Goal: Check status: Check status

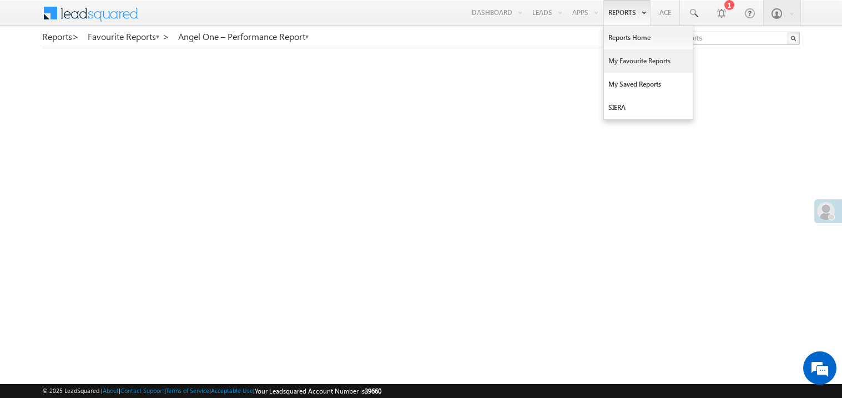
click at [625, 58] on link "My Favourite Reports" at bounding box center [648, 60] width 89 height 23
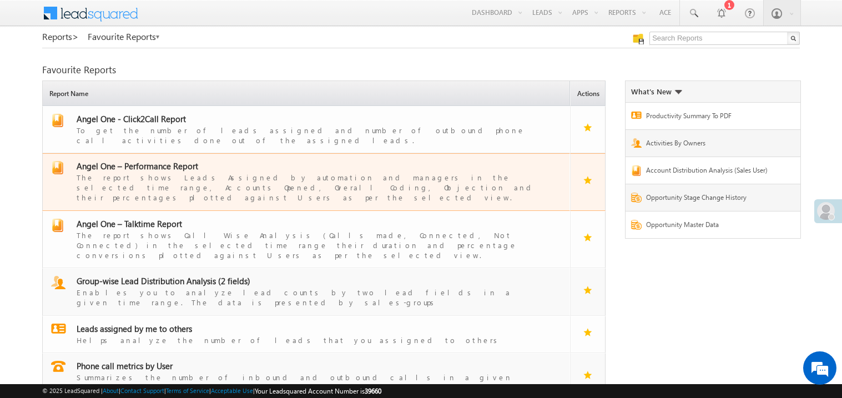
click at [155, 160] on span "Angel One – Performance Report" at bounding box center [138, 165] width 122 height 11
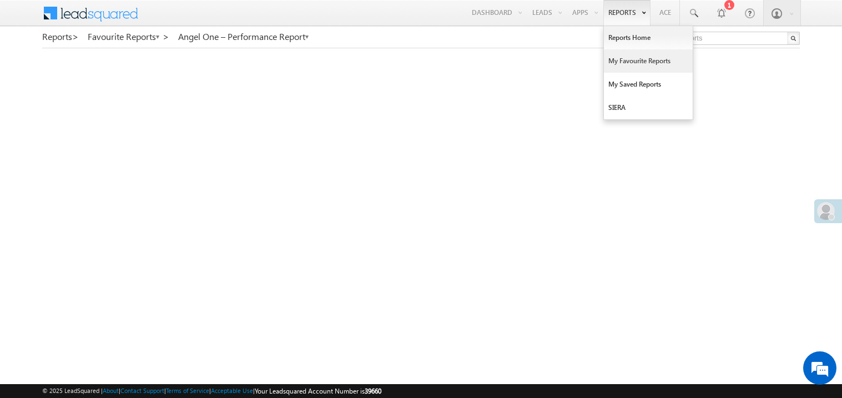
click at [616, 64] on link "My Favourite Reports" at bounding box center [648, 60] width 89 height 23
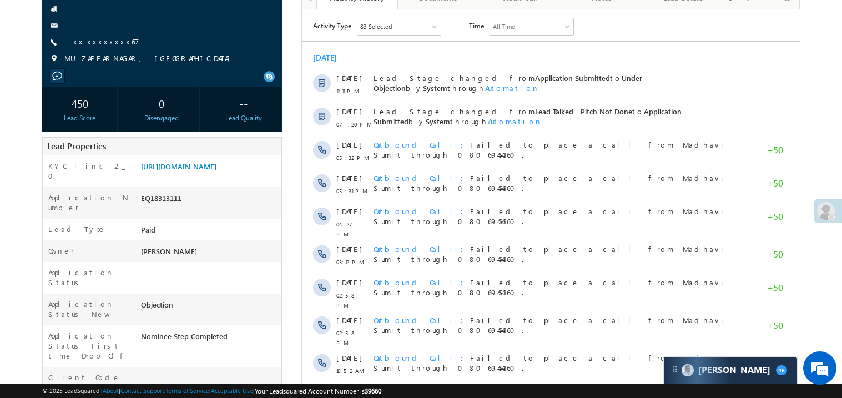
scroll to position [88, 0]
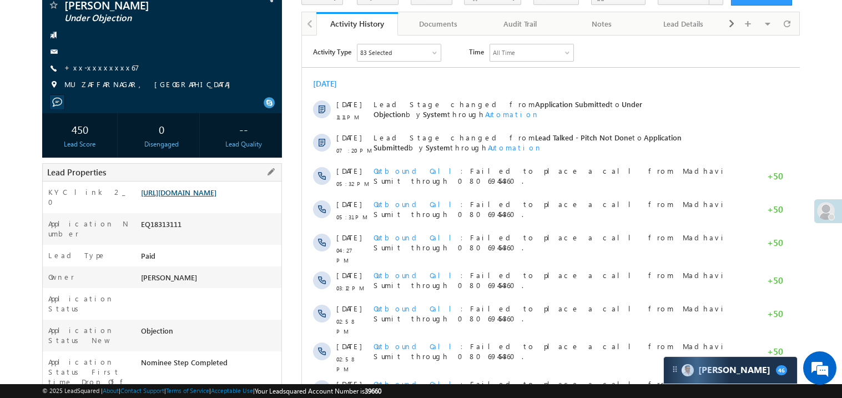
click at [203, 197] on link "https://angelbroking1-pk3em7sa.customui-test.leadsquared.com?leadId=61c95b2d-da…" at bounding box center [178, 192] width 75 height 9
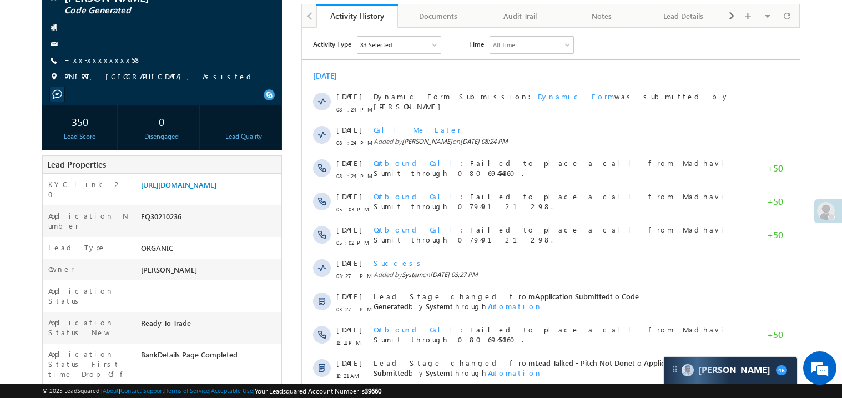
scroll to position [133, 0]
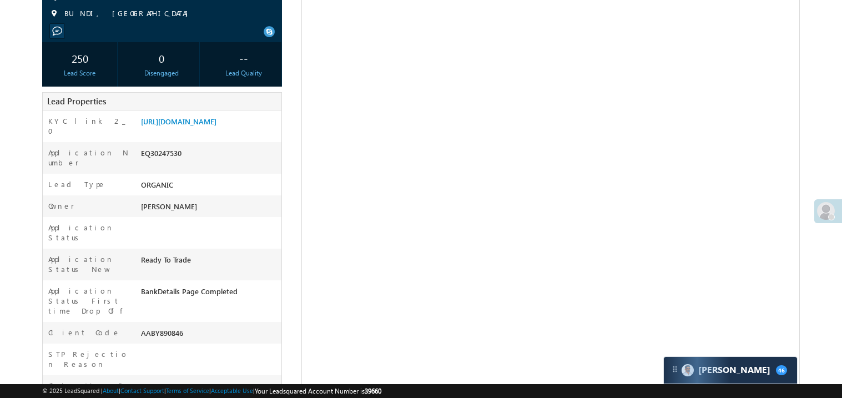
scroll to position [177, 0]
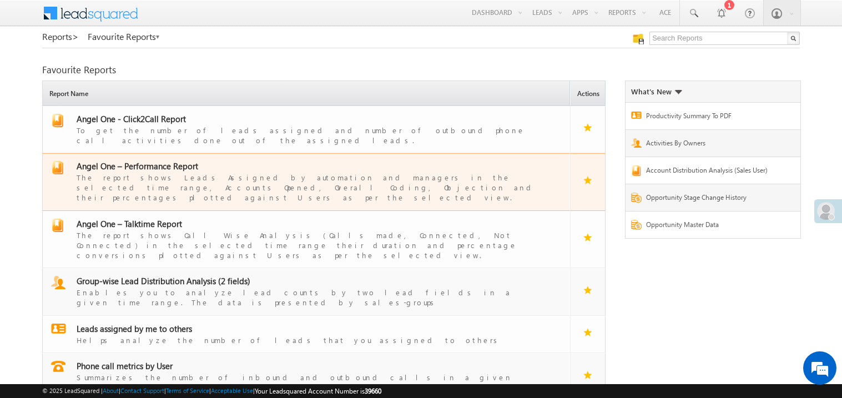
click at [144, 160] on span "Angel One – Performance Report" at bounding box center [138, 165] width 122 height 11
